Goal: Task Accomplishment & Management: Manage account settings

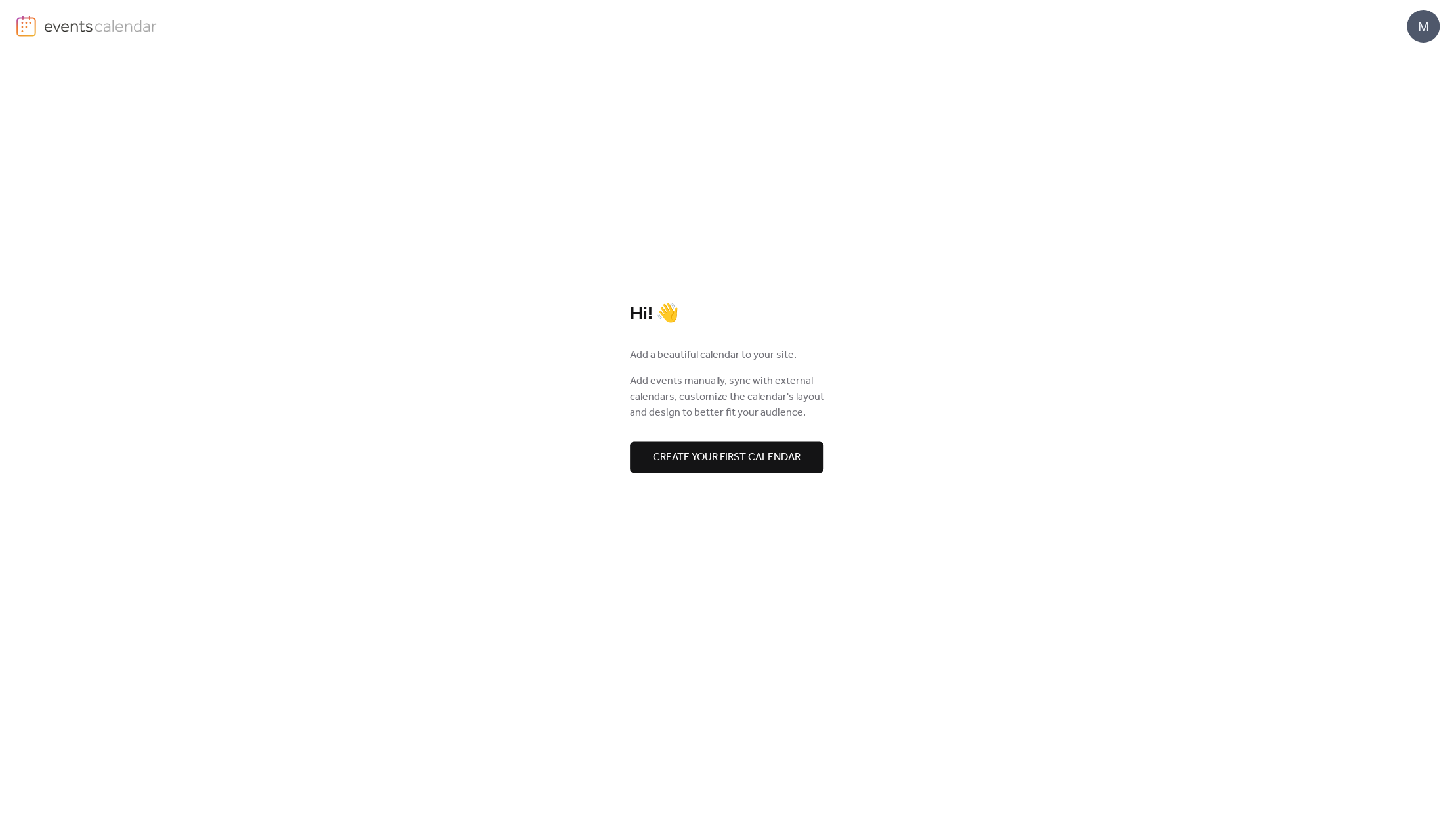
click at [1419, 19] on div "M" at bounding box center [1423, 26] width 33 height 33
click at [1402, 111] on span "Sign out" at bounding box center [1397, 116] width 38 height 15
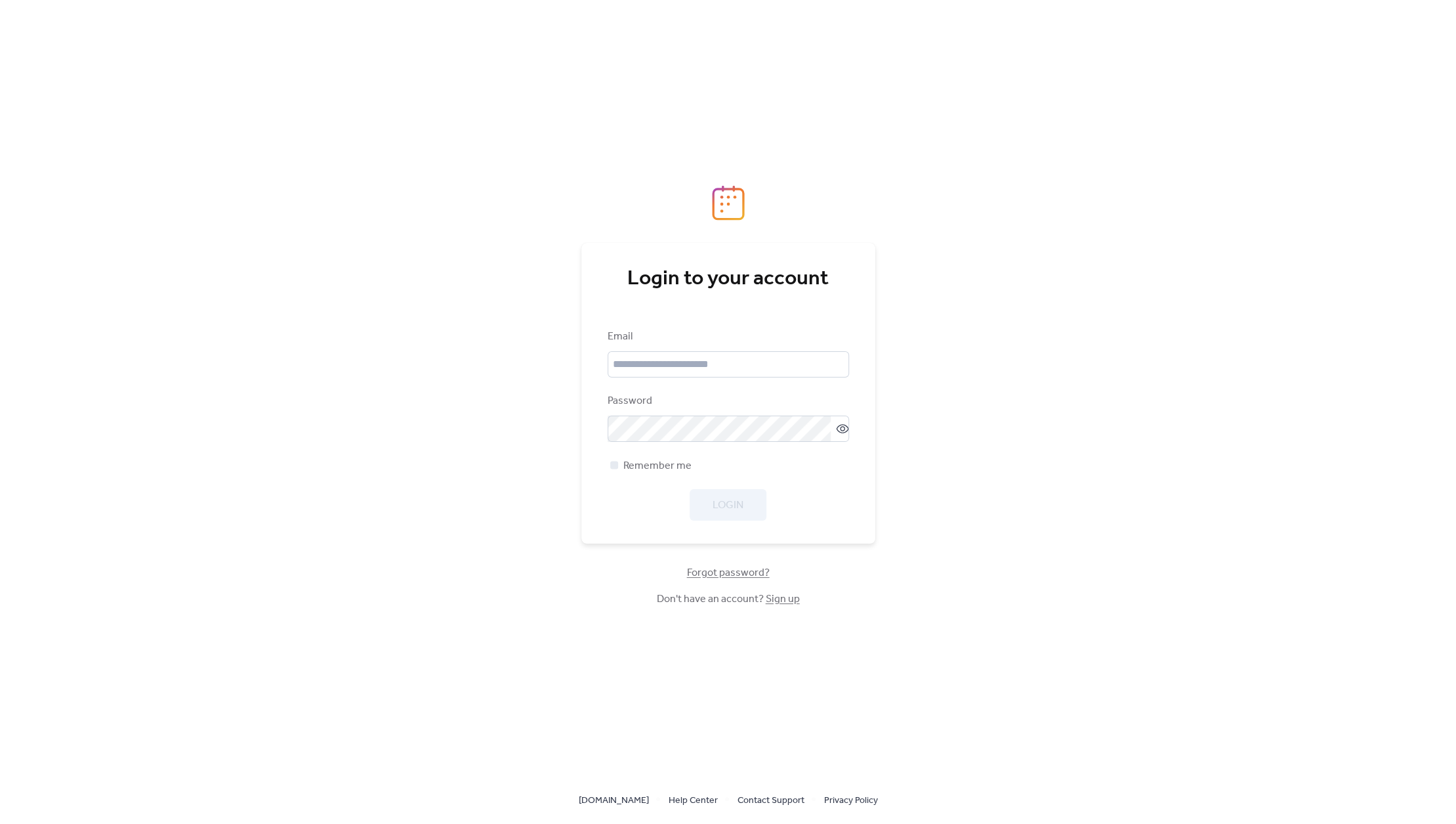
click at [773, 595] on link "Sign up" at bounding box center [783, 599] width 34 height 20
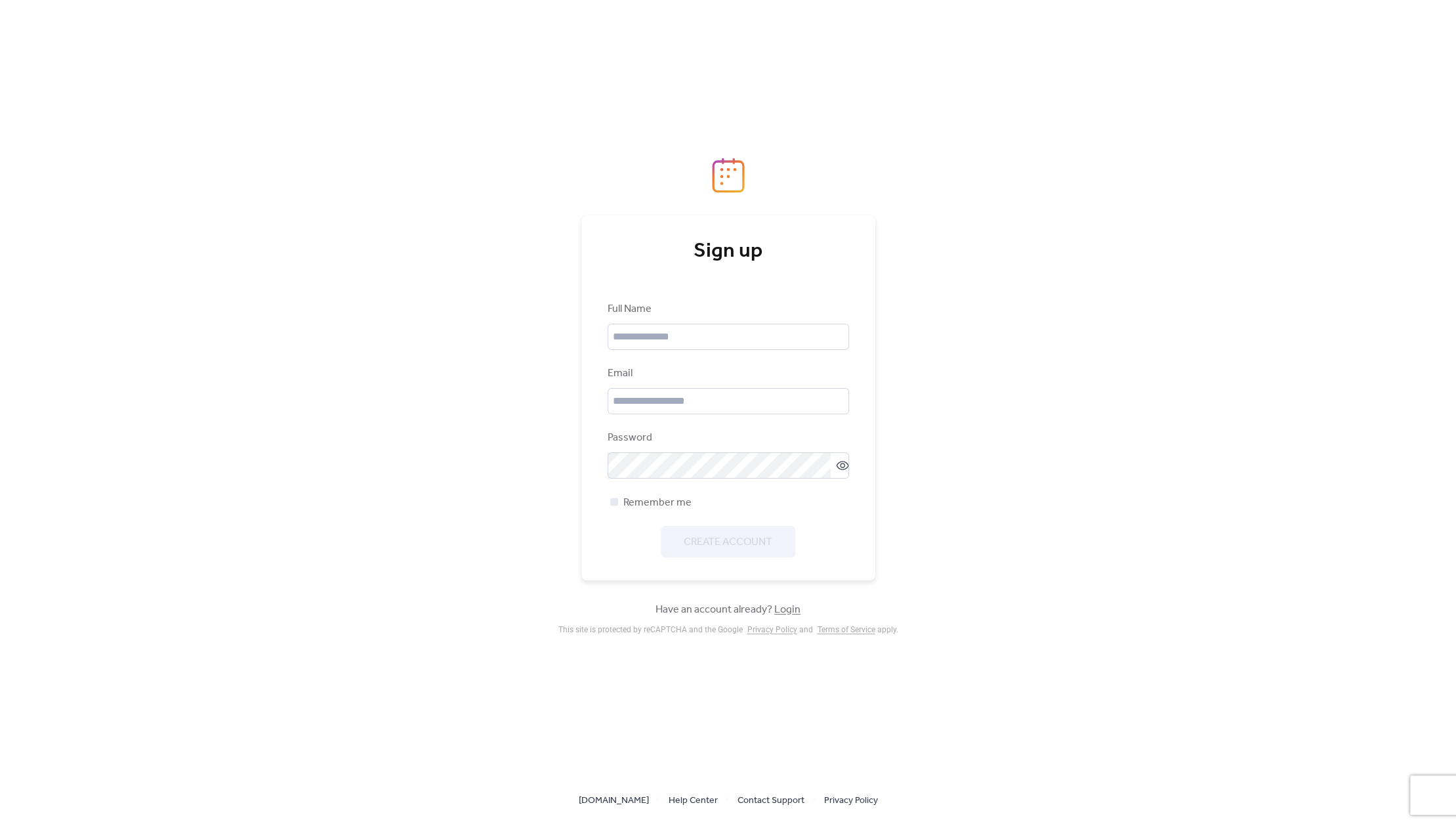
click at [785, 612] on link "Login" at bounding box center [788, 609] width 26 height 20
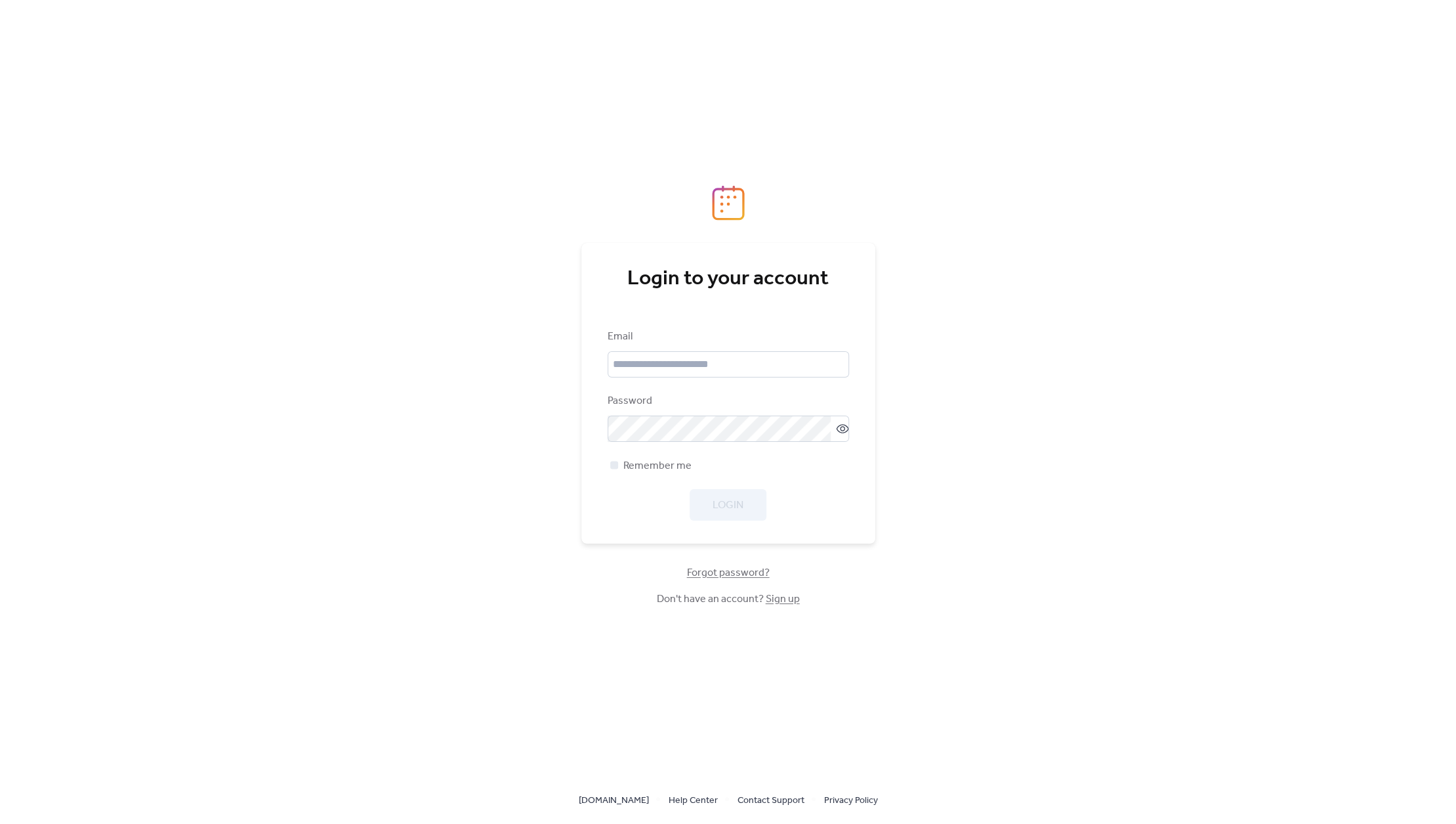
click at [752, 574] on span "Forgot password?" at bounding box center [728, 573] width 83 height 15
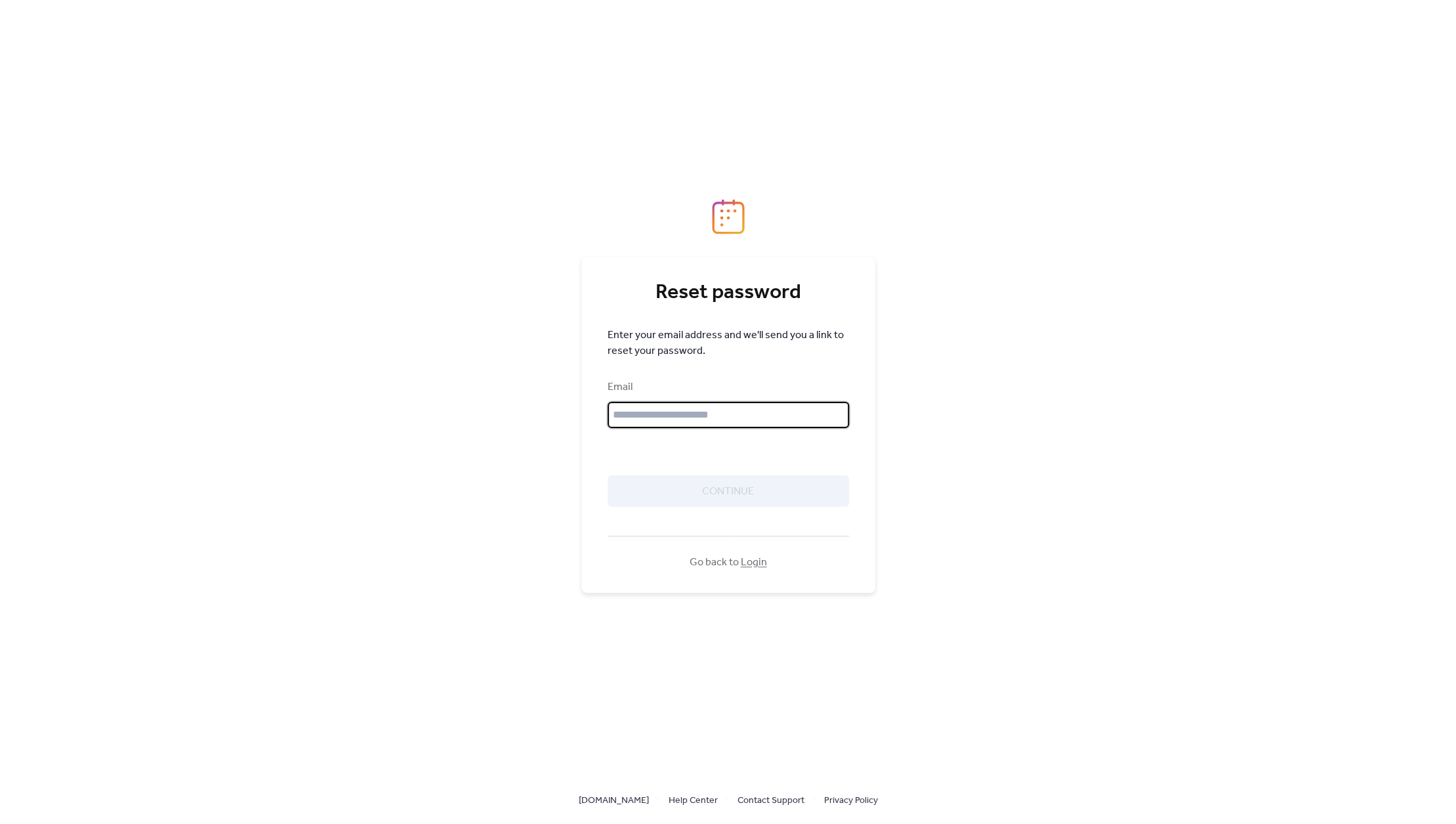
click at [662, 406] on input "text" at bounding box center [728, 415] width 241 height 26
type input "**********"
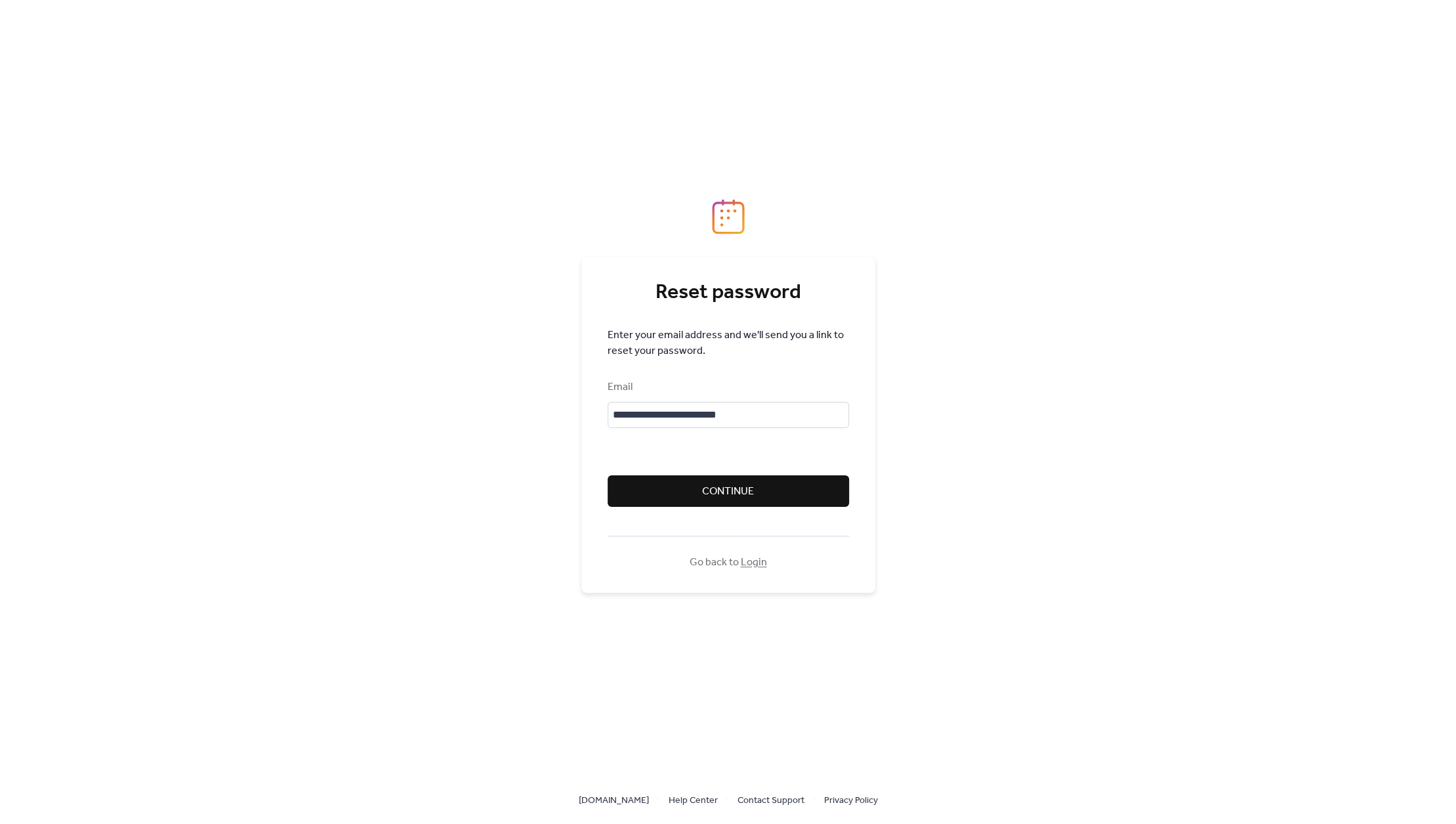
click at [750, 486] on span "Continue" at bounding box center [728, 491] width 52 height 15
